Goal: Task Accomplishment & Management: Use online tool/utility

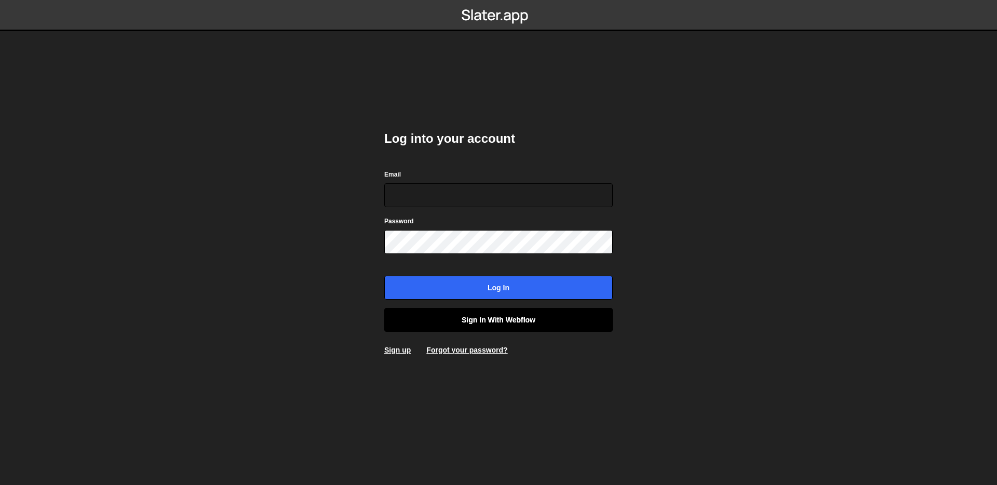
click at [490, 319] on link "Sign in with Webflow" at bounding box center [498, 320] width 228 height 24
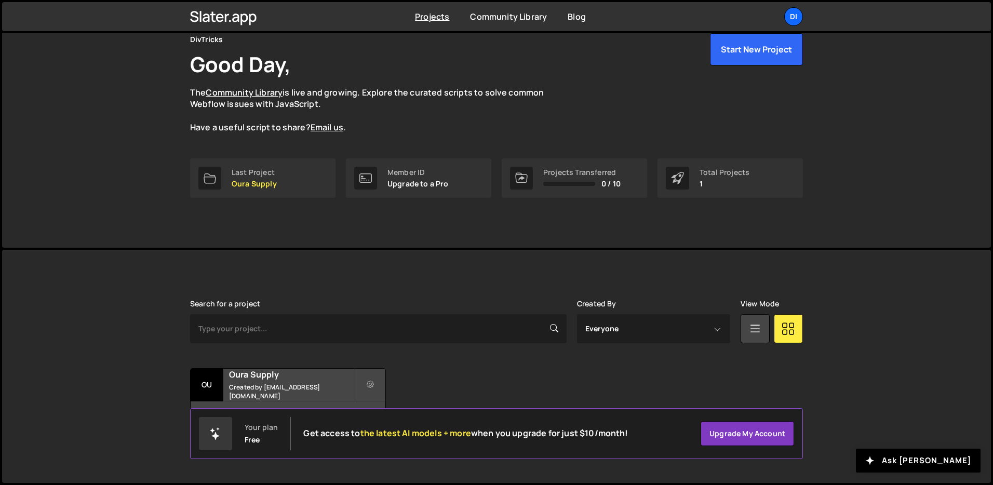
scroll to position [24, 0]
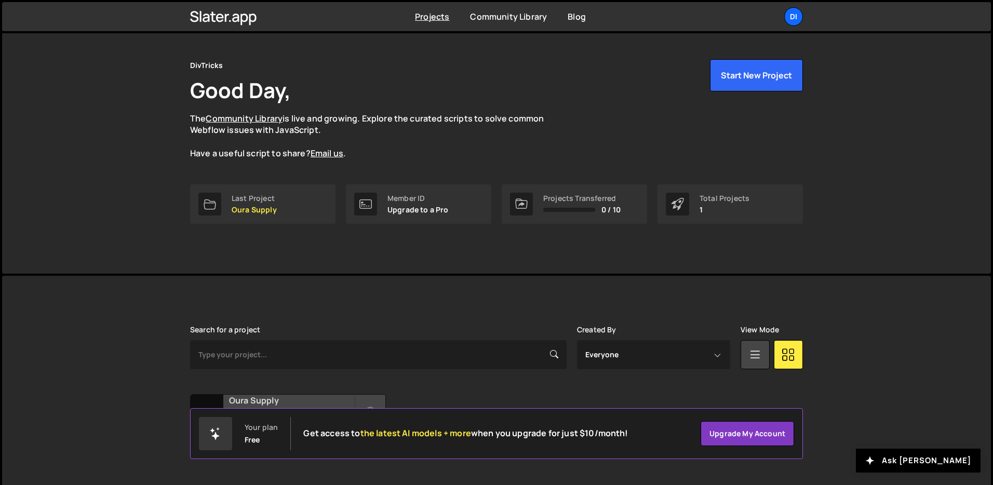
click at [288, 399] on h2 "Oura Supply" at bounding box center [291, 400] width 125 height 11
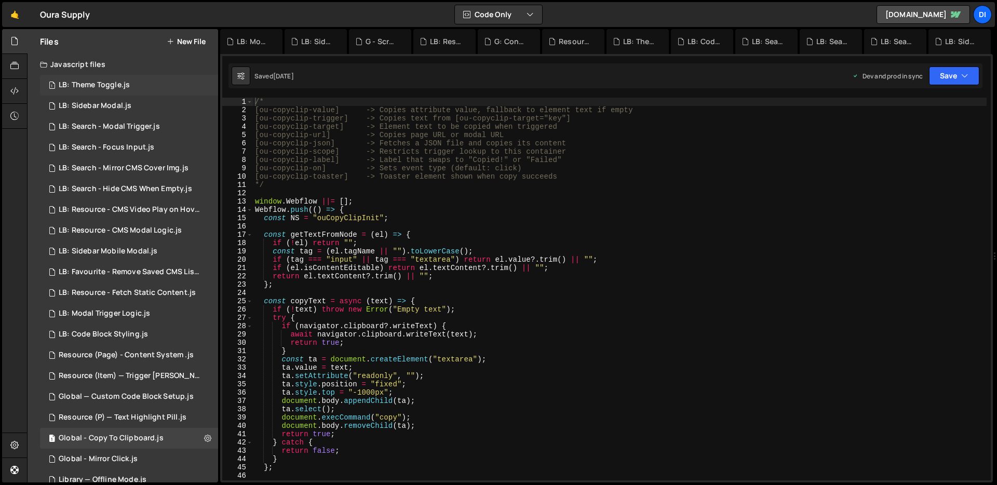
click at [142, 87] on div "1 LB: Theme Toggle.js 0" at bounding box center [129, 85] width 178 height 21
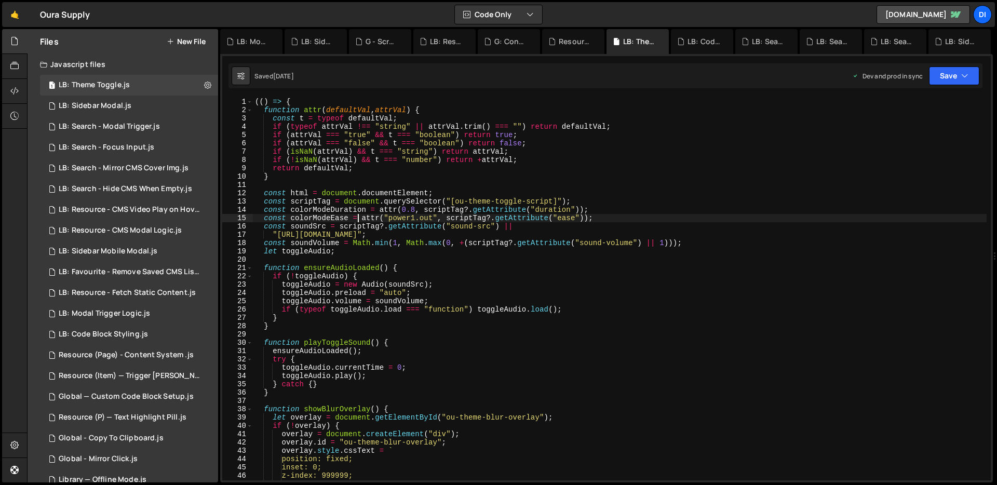
click at [356, 217] on div "(( ) => { function attr ( defaultVal , attrVal ) { const t = typeof defaultVal …" at bounding box center [620, 297] width 734 height 399
type textarea "})();"
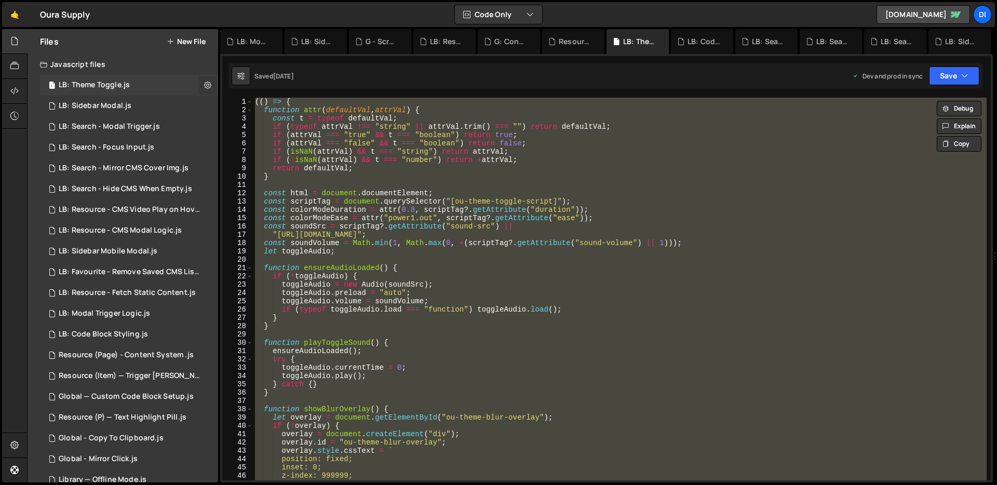
click at [204, 83] on icon at bounding box center [207, 85] width 7 height 10
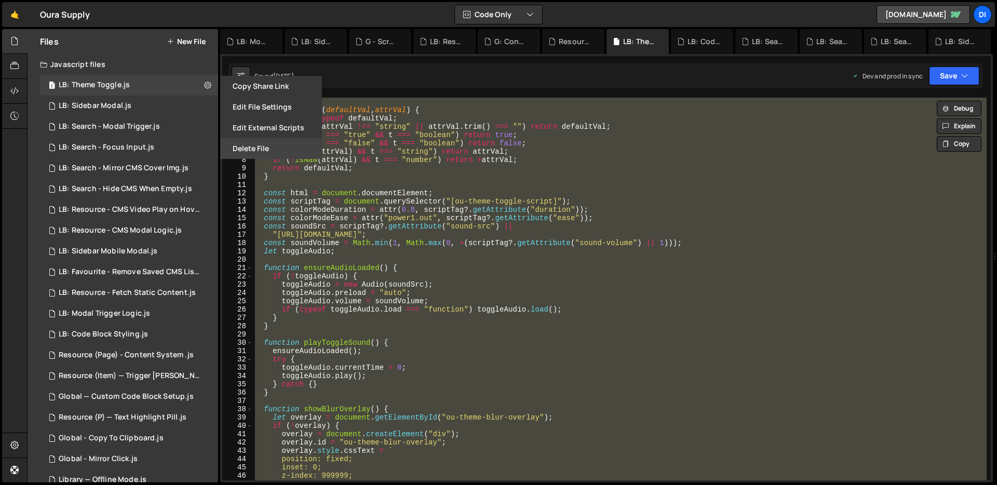
click at [268, 145] on button "Delete File" at bounding box center [271, 148] width 102 height 21
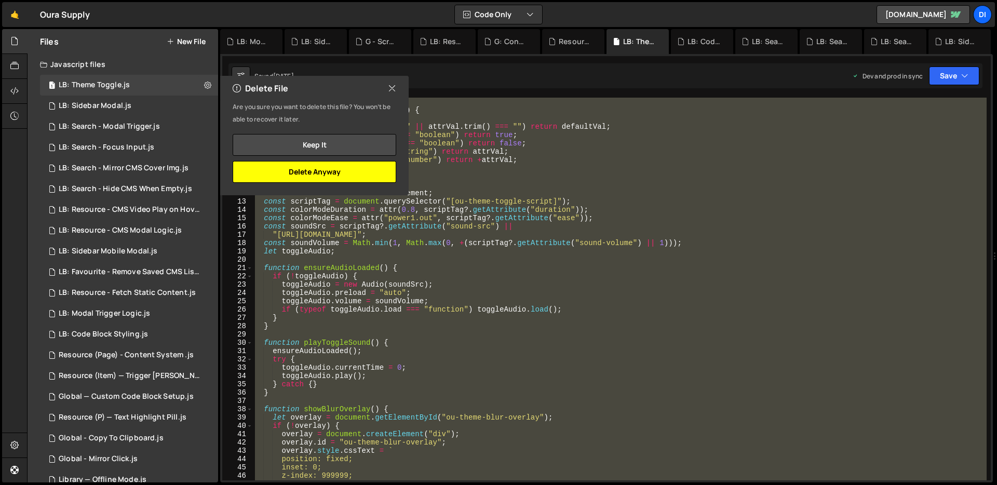
click at [342, 173] on button "Delete Anyway" at bounding box center [315, 172] width 164 height 22
